Goal: Task Accomplishment & Management: Manage account settings

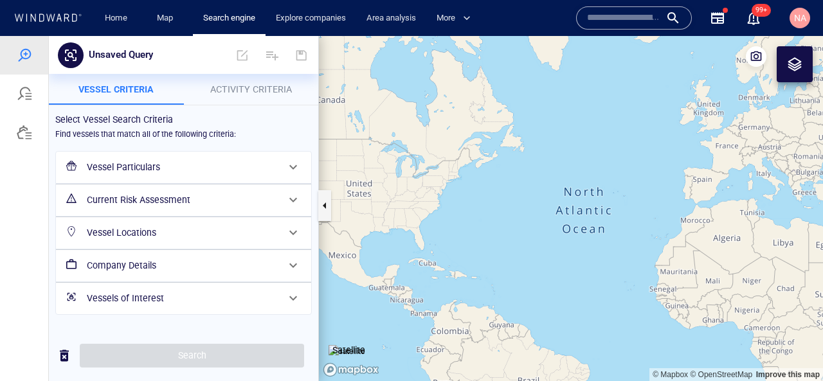
click at [752, 18] on div "button" at bounding box center [752, 17] width 15 height 15
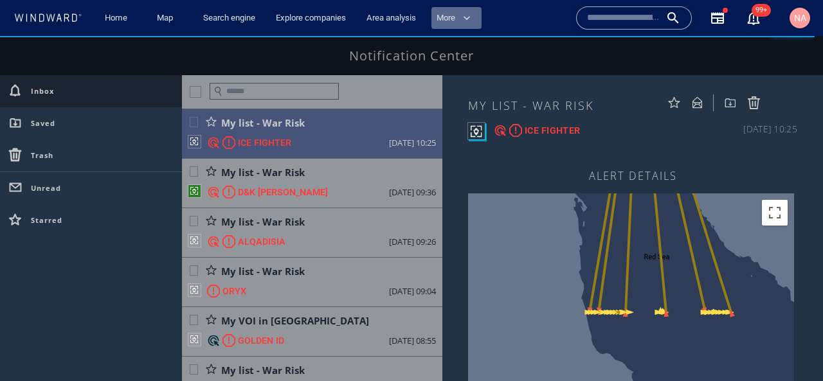
click at [473, 21] on span "button" at bounding box center [466, 18] width 13 height 13
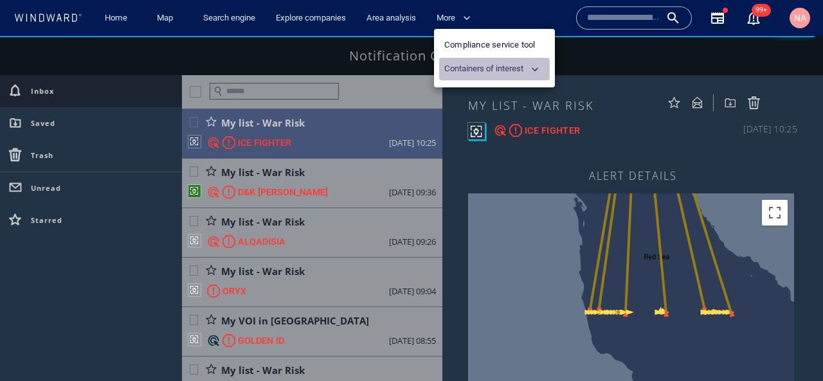
click at [540, 63] on span "button" at bounding box center [534, 69] width 13 height 13
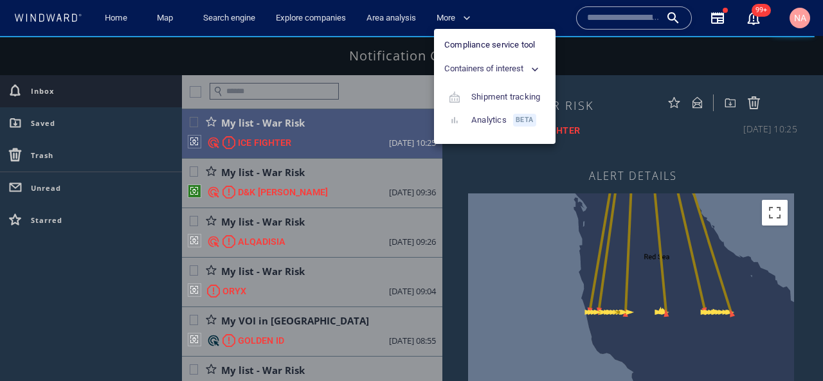
click at [534, 16] on div at bounding box center [411, 190] width 823 height 381
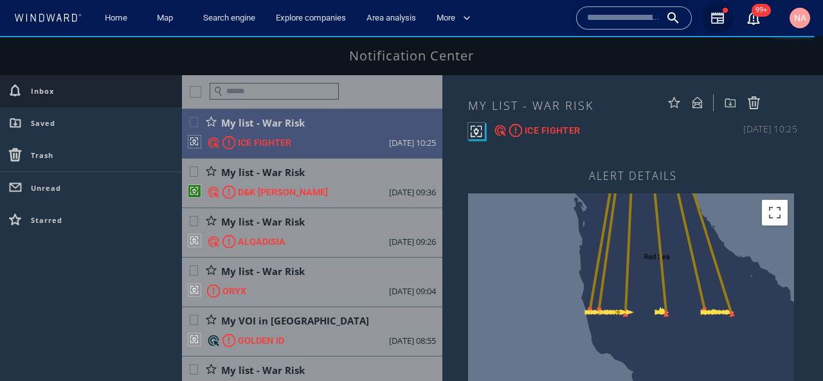
click at [716, 22] on icon "button" at bounding box center [717, 17] width 15 height 15
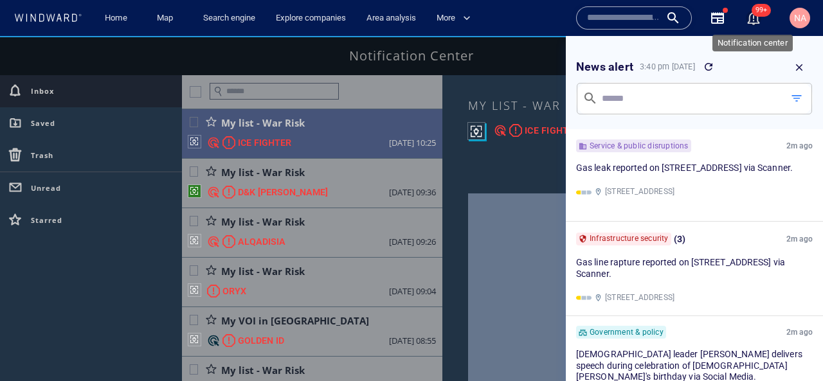
click at [747, 12] on div "button" at bounding box center [752, 17] width 15 height 15
click at [724, 19] on icon "button" at bounding box center [717, 17] width 15 height 15
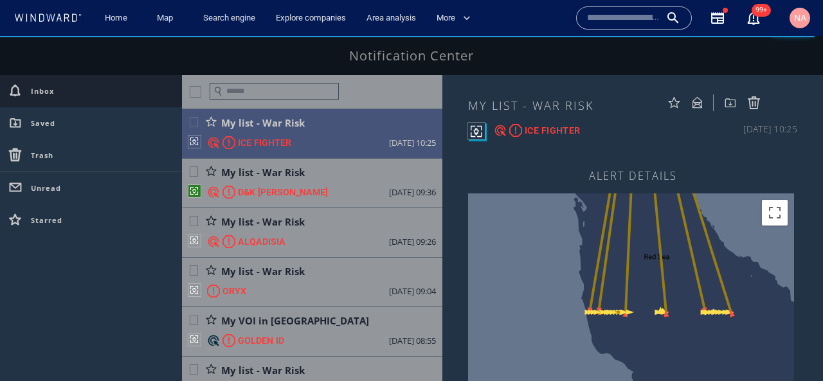
click at [22, 13] on icon at bounding box center [47, 17] width 69 height 8
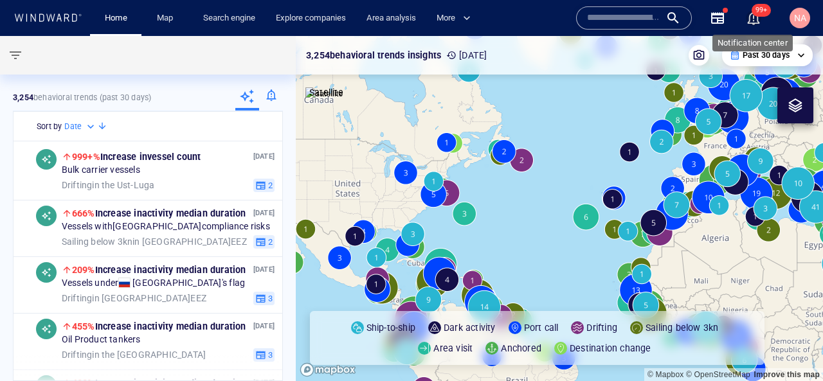
click at [753, 19] on div "button" at bounding box center [752, 17] width 15 height 15
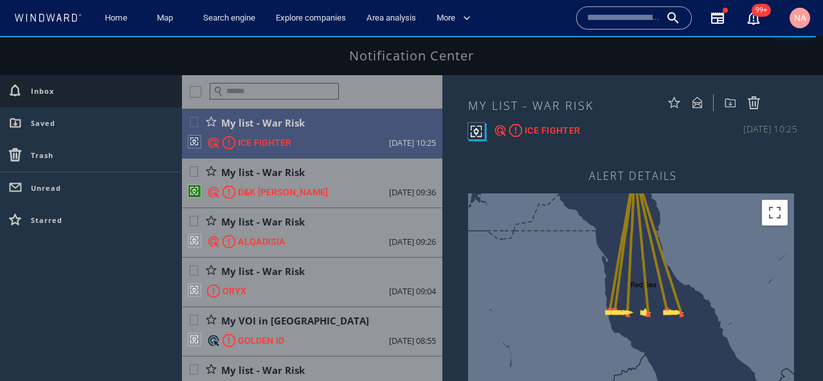
click at [28, 11] on div at bounding box center [48, 18] width 74 height 17
click at [28, 17] on icon at bounding box center [47, 17] width 69 height 8
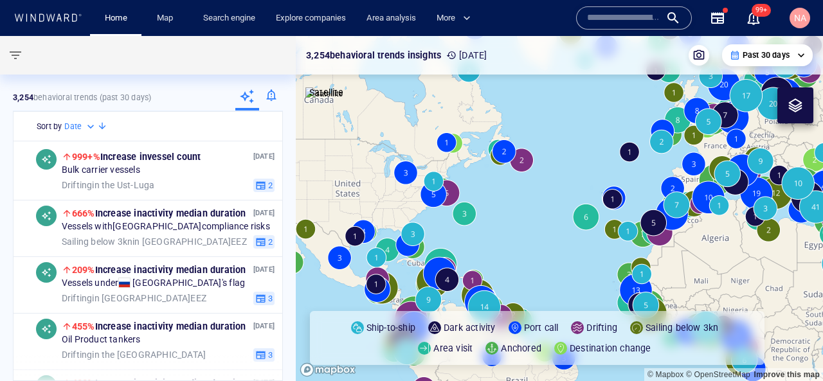
click at [271, 96] on div at bounding box center [271, 98] width 24 height 26
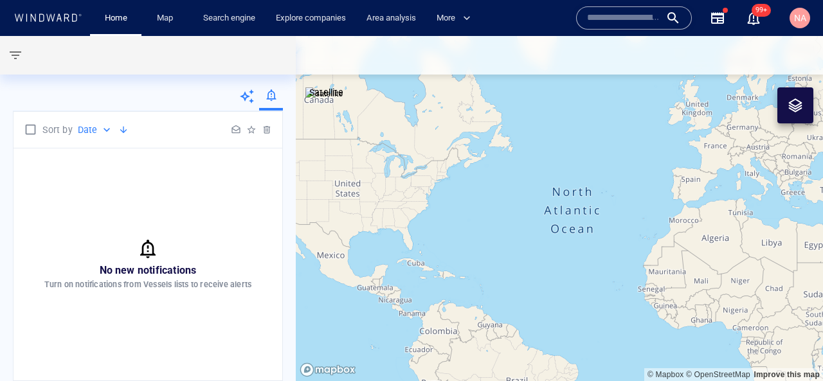
click at [96, 129] on p "Date" at bounding box center [88, 129] width 20 height 15
click at [95, 132] on div at bounding box center [411, 190] width 823 height 381
click at [268, 105] on div at bounding box center [271, 98] width 24 height 26
click at [237, 132] on div at bounding box center [235, 129] width 15 height 15
click at [99, 131] on div "Date" at bounding box center [95, 129] width 35 height 15
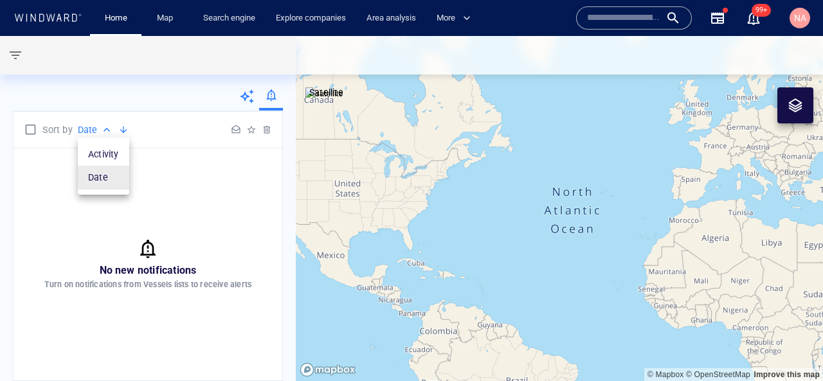
click at [104, 156] on p "Activity" at bounding box center [103, 154] width 31 height 15
click at [89, 129] on p "Activity" at bounding box center [93, 129] width 31 height 15
click at [101, 181] on p "Date" at bounding box center [98, 177] width 20 height 15
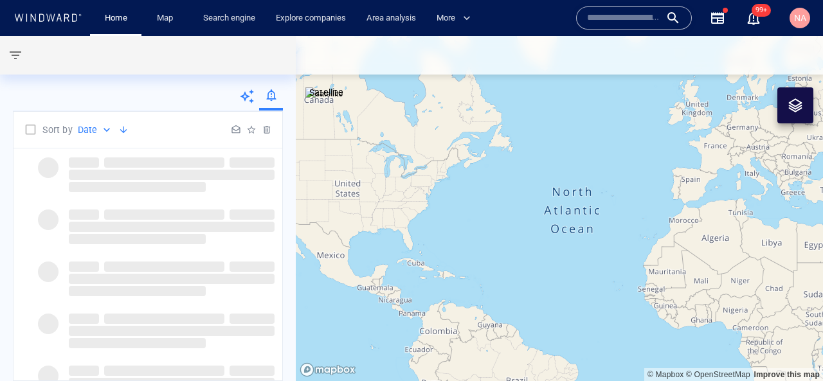
type input "****"
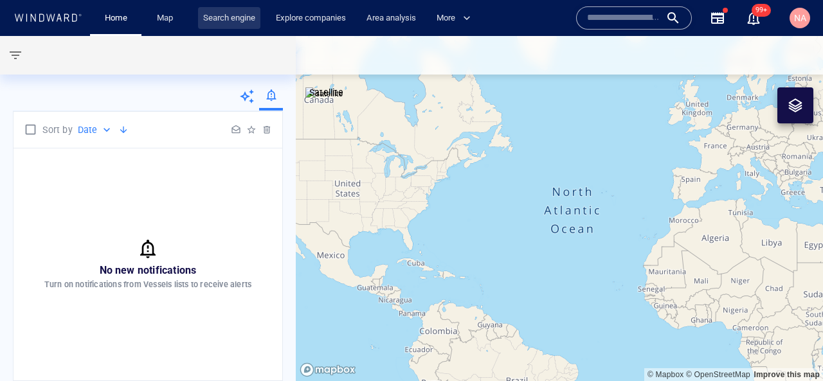
click at [211, 25] on link "Search engine" at bounding box center [229, 18] width 62 height 22
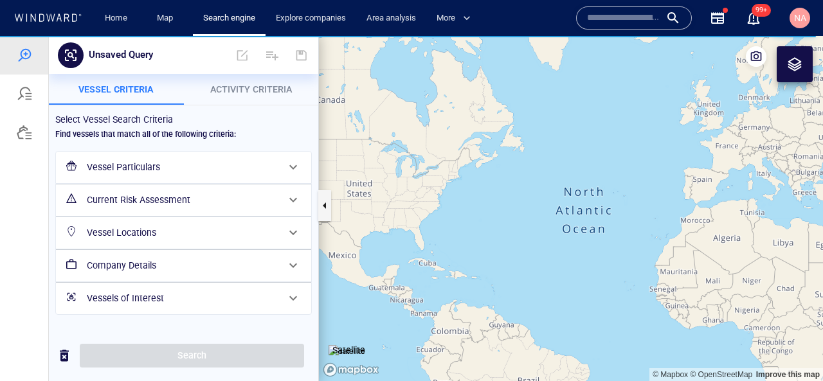
click at [30, 134] on div at bounding box center [24, 132] width 15 height 15
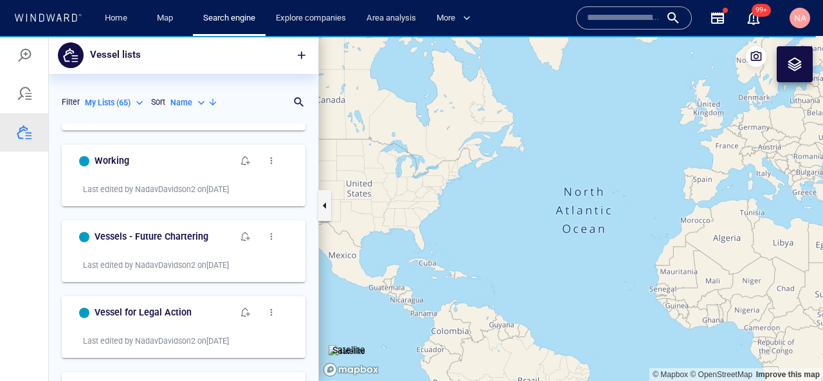
scroll to position [64, 0]
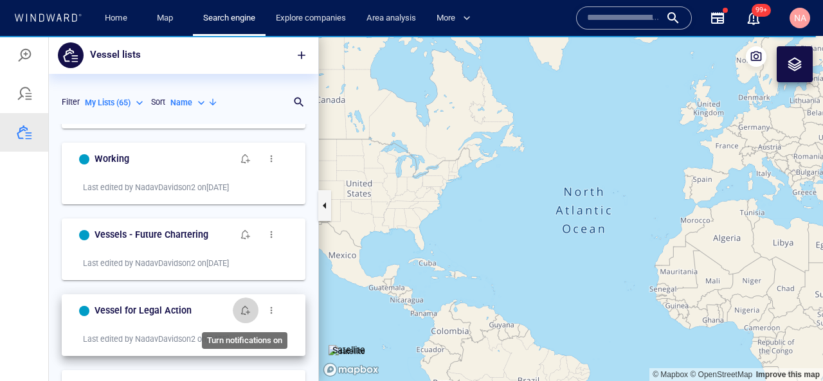
click at [249, 307] on span "button" at bounding box center [245, 310] width 10 height 10
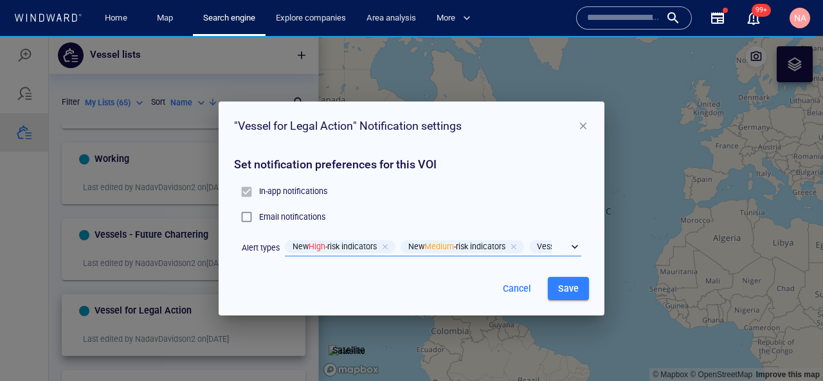
click at [570, 245] on div "​" at bounding box center [433, 247] width 296 height 19
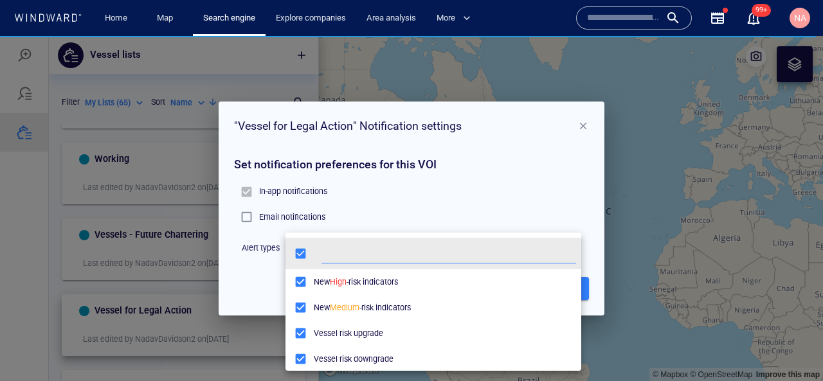
scroll to position [128, 296]
click at [512, 210] on div at bounding box center [411, 208] width 823 height 345
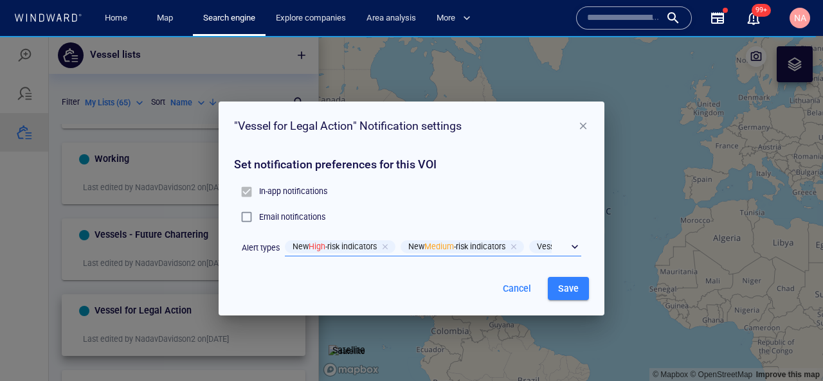
click at [301, 220] on p "Email notifications" at bounding box center [292, 217] width 66 height 12
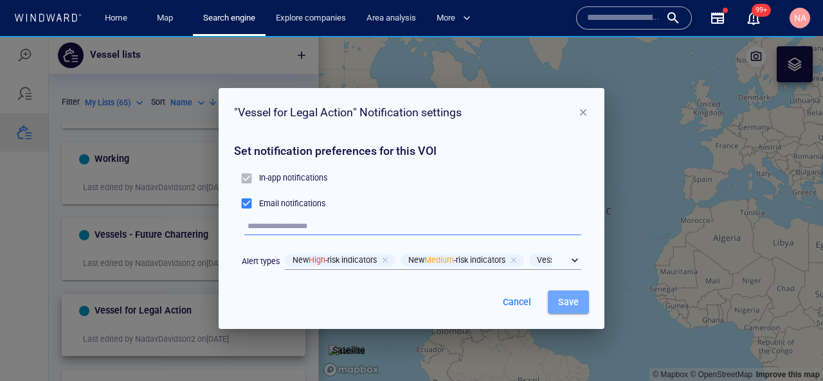
click at [568, 296] on span "Save" at bounding box center [568, 302] width 21 height 16
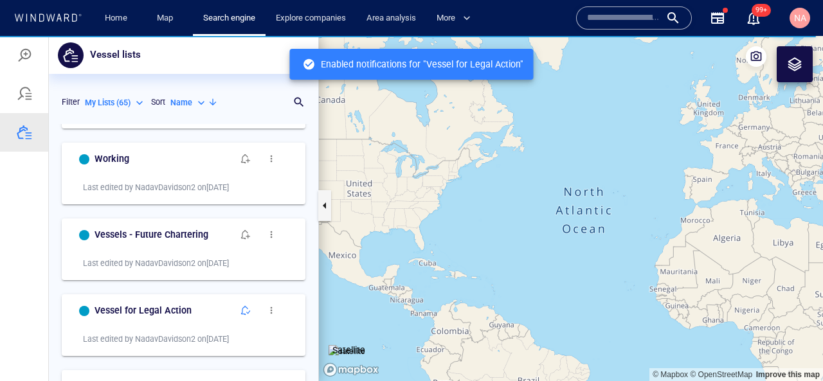
click at [40, 17] on icon at bounding box center [47, 17] width 69 height 8
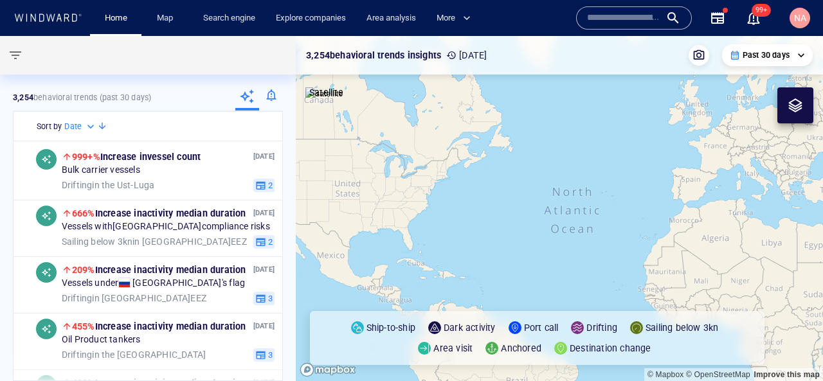
click at [262, 91] on div at bounding box center [271, 98] width 24 height 26
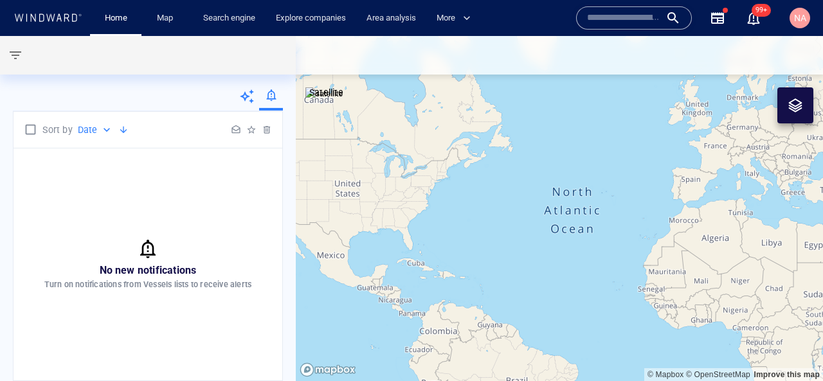
click at [240, 100] on icon at bounding box center [246, 96] width 15 height 15
